Goal: Use online tool/utility: Use online tool/utility

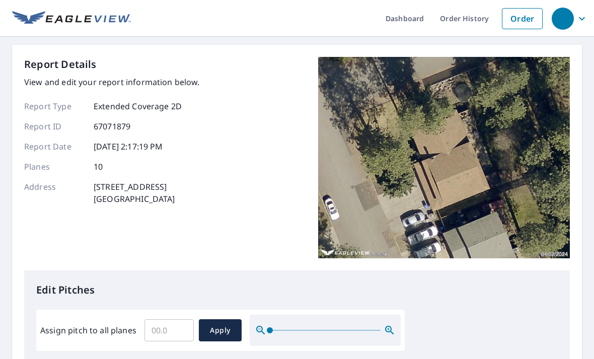
click at [152, 326] on input "Assign pitch to all planes" at bounding box center [169, 330] width 49 height 28
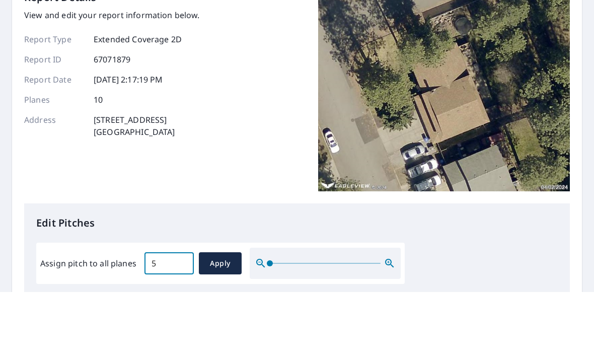
scroll to position [32, 0]
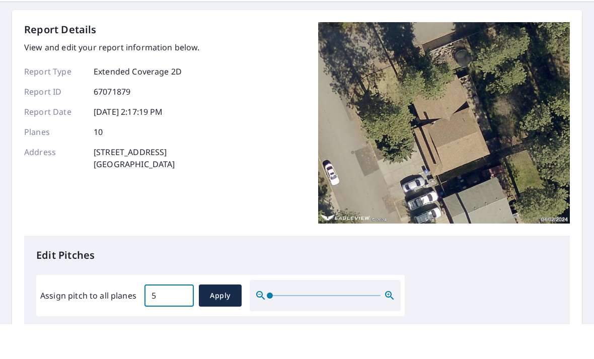
type input "5"
click at [205, 319] on button "Apply" at bounding box center [220, 330] width 43 height 22
type input "5"
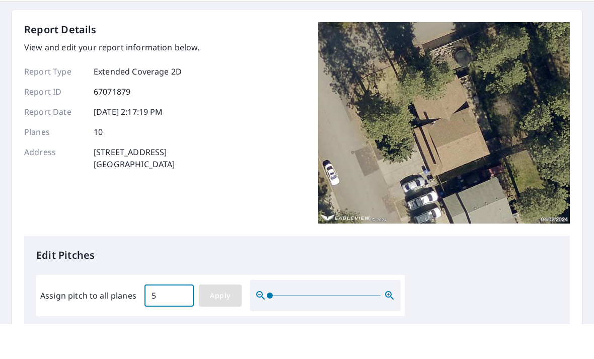
type input "5"
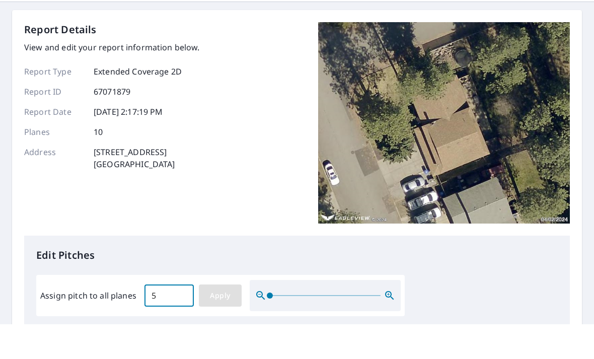
type input "5"
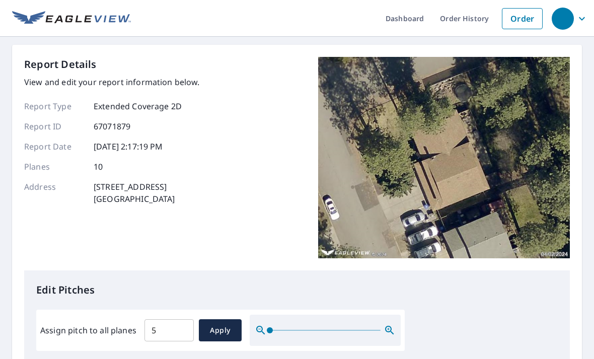
scroll to position [0, 0]
click at [226, 319] on button "Apply" at bounding box center [220, 330] width 43 height 22
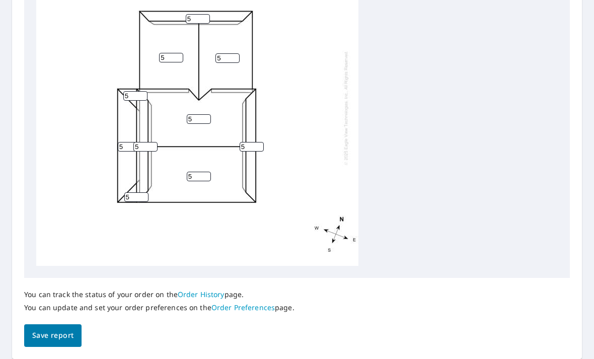
scroll to position [413, 0]
click at [74, 332] on button "Save report" at bounding box center [52, 336] width 57 height 23
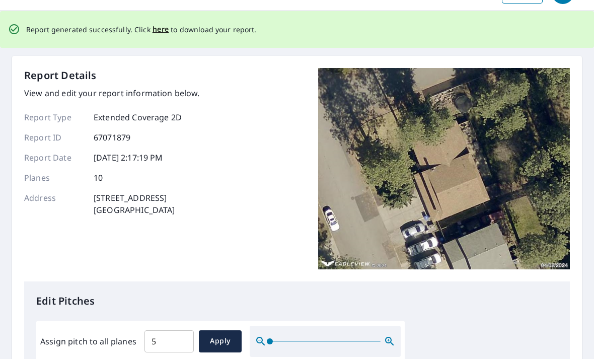
scroll to position [0, 0]
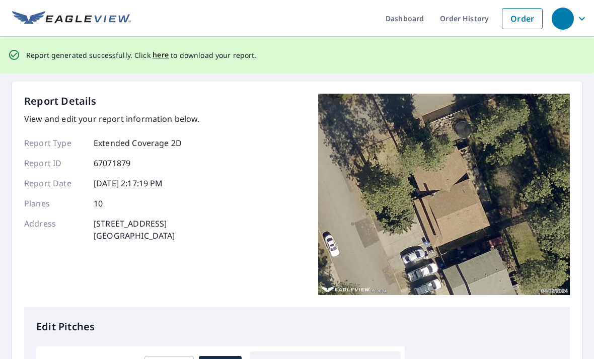
click at [162, 47] on div "Report generated successfully. Click here to download your report." at bounding box center [141, 55] width 231 height 21
click at [153, 52] on span "here" at bounding box center [161, 55] width 17 height 13
